Goal: Navigation & Orientation: Find specific page/section

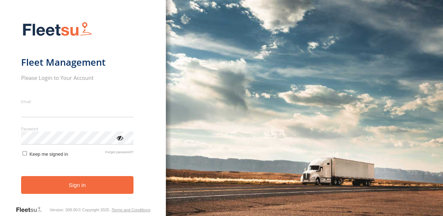
type input "**********"
click at [86, 188] on button "Sign in" at bounding box center [77, 185] width 112 height 18
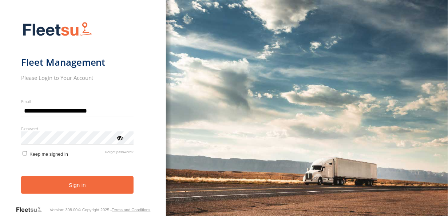
click at [86, 188] on button "Sign in" at bounding box center [77, 185] width 112 height 18
click at [91, 181] on button "Sign in" at bounding box center [77, 185] width 112 height 18
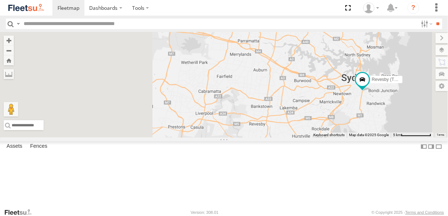
drag, startPoint x: 267, startPoint y: 100, endPoint x: 361, endPoint y: 131, distance: 99.1
click at [360, 132] on div "Rural (T08 - [PERSON_NAME]) Brookvale (T10 - [PERSON_NAME]) Revesby (T07 - [PER…" at bounding box center [224, 85] width 448 height 106
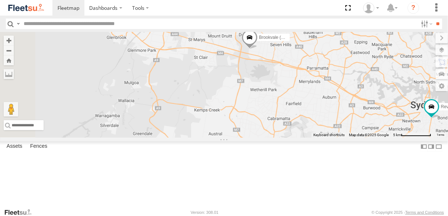
drag, startPoint x: 348, startPoint y: 114, endPoint x: 332, endPoint y: 145, distance: 35.0
click at [332, 138] on div "Rural (T08 - [PERSON_NAME]) Brookvale (T10 - [PERSON_NAME]) Revesby (T07 - [PER…" at bounding box center [224, 85] width 448 height 106
